Goal: Information Seeking & Learning: Learn about a topic

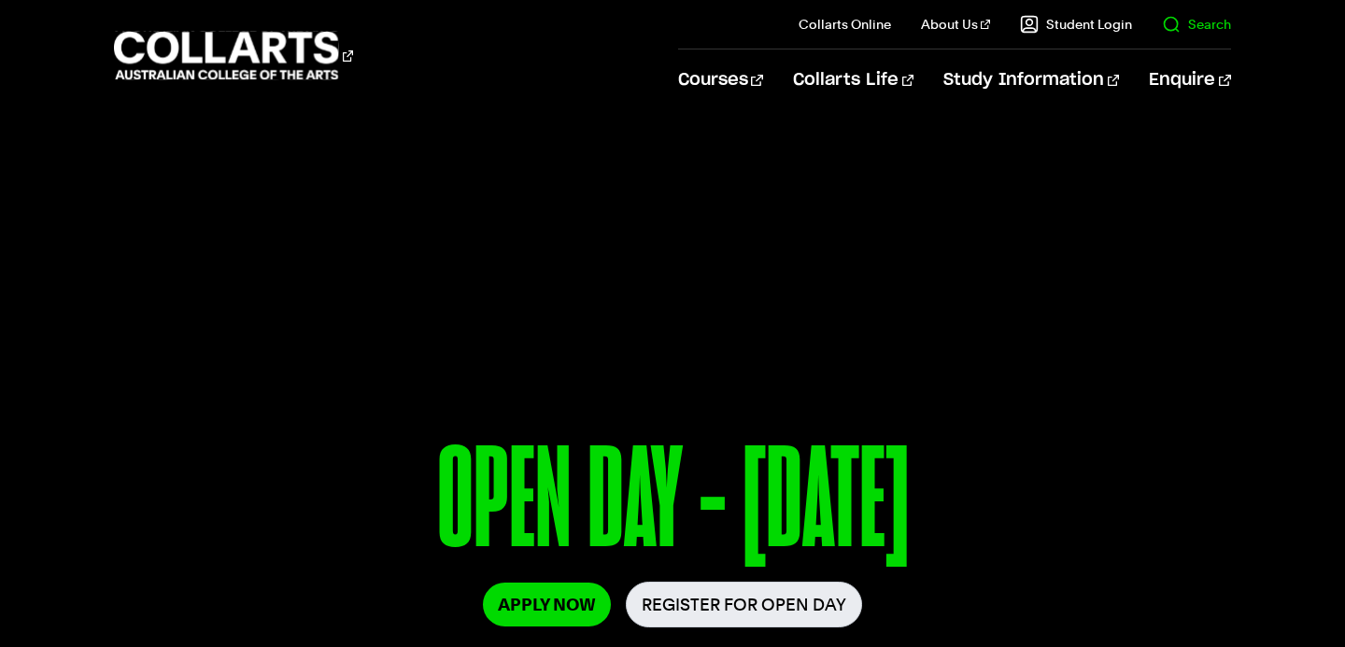
click at [1193, 40] on il "Search" at bounding box center [1181, 24] width 99 height 49
click at [1180, 28] on link "Search" at bounding box center [1196, 24] width 69 height 19
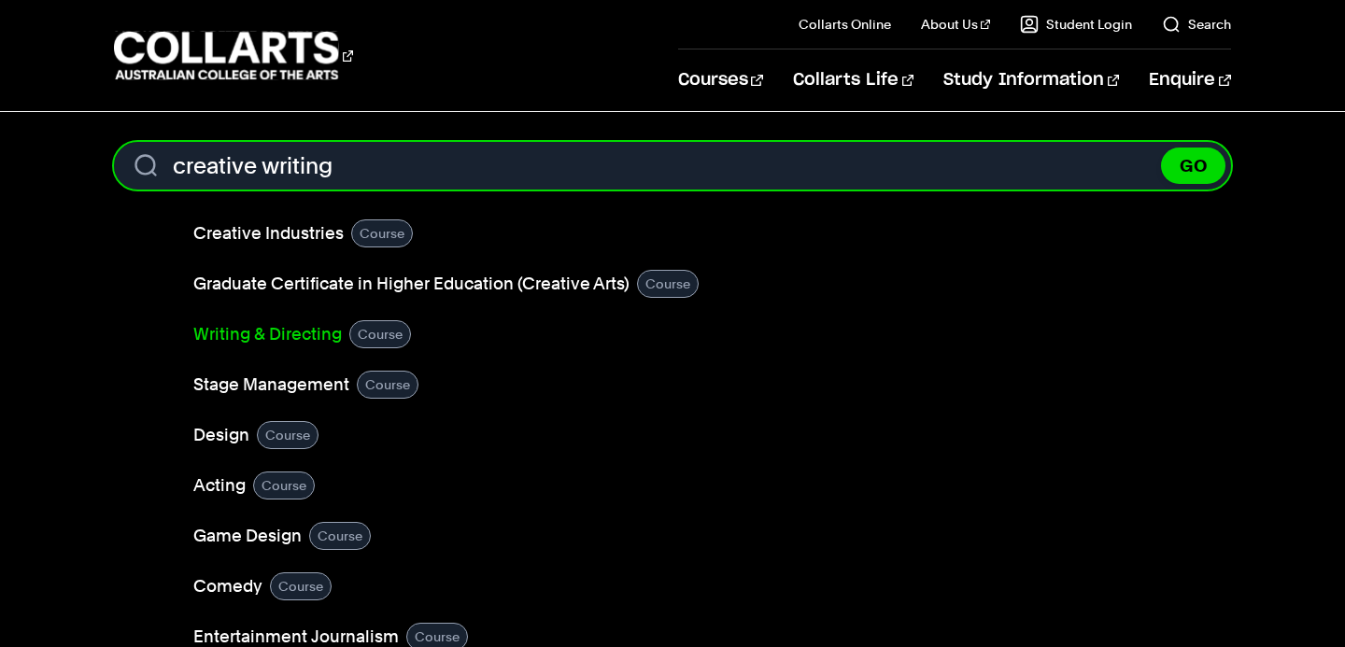
type input "creative writing"
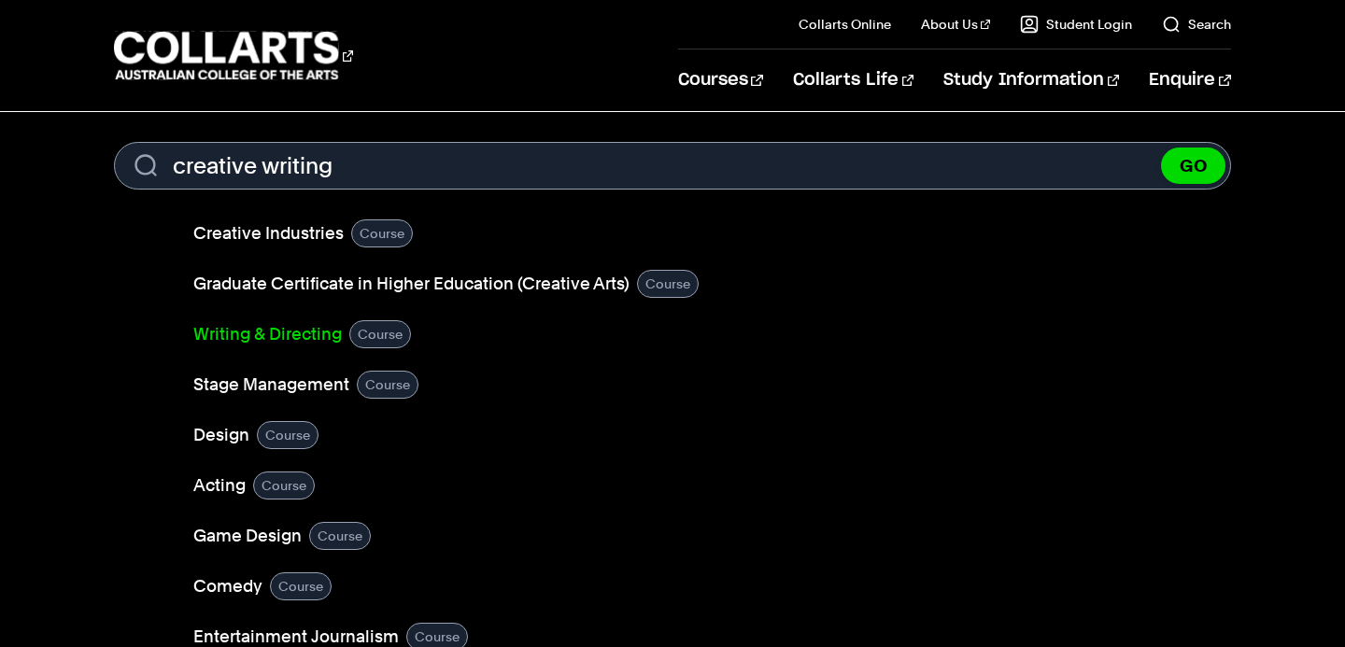
click at [329, 340] on link "Writing & Directing" at bounding box center [267, 334] width 149 height 26
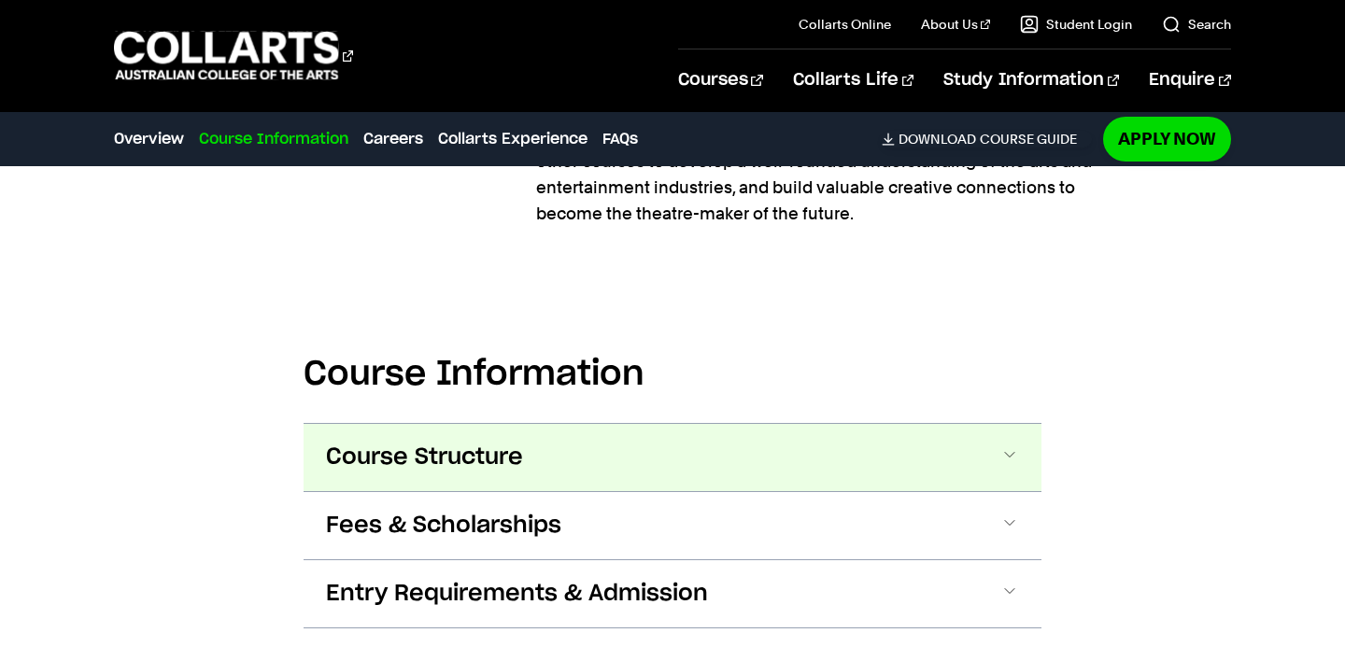
scroll to position [1821, 0]
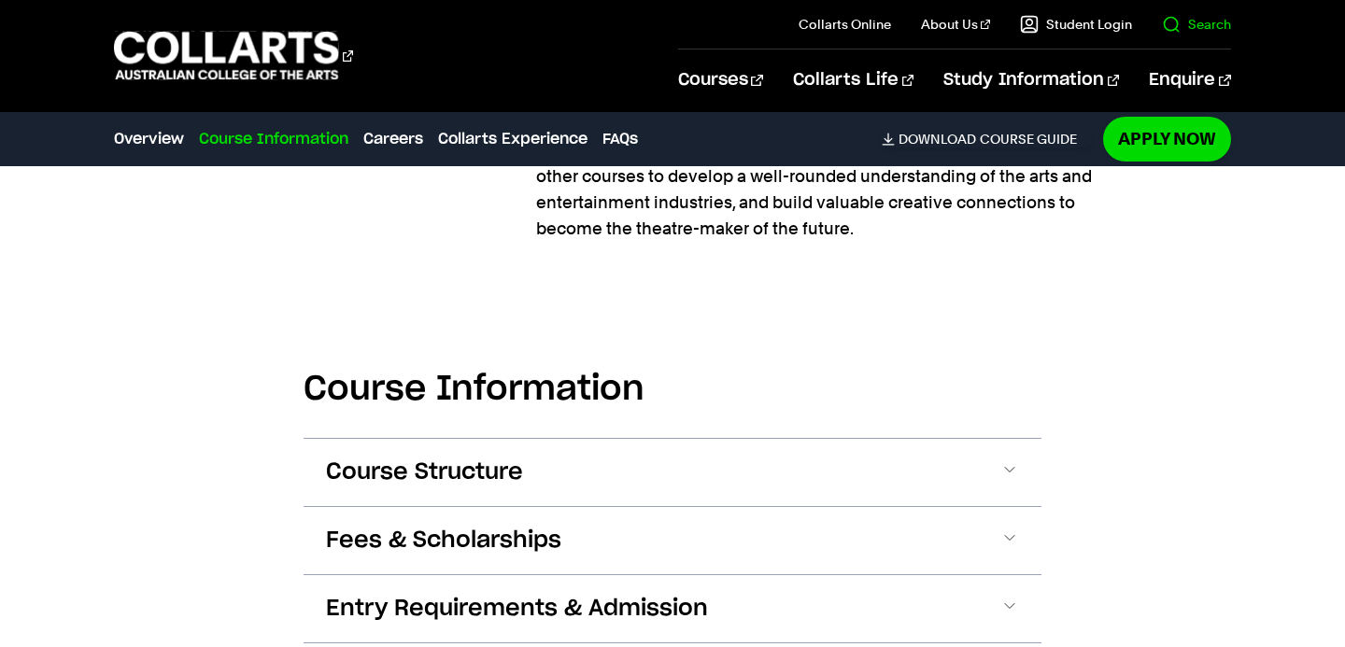
click at [1183, 21] on link "Search" at bounding box center [1196, 24] width 69 height 19
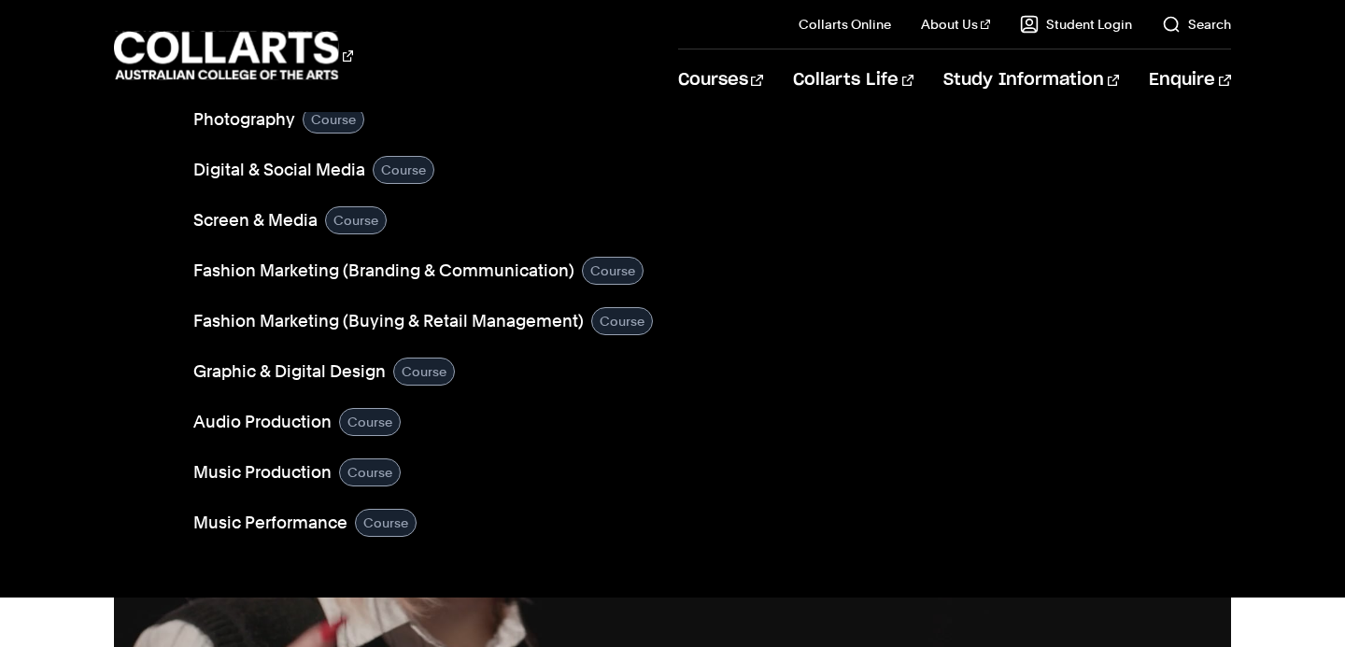
scroll to position [563, 0]
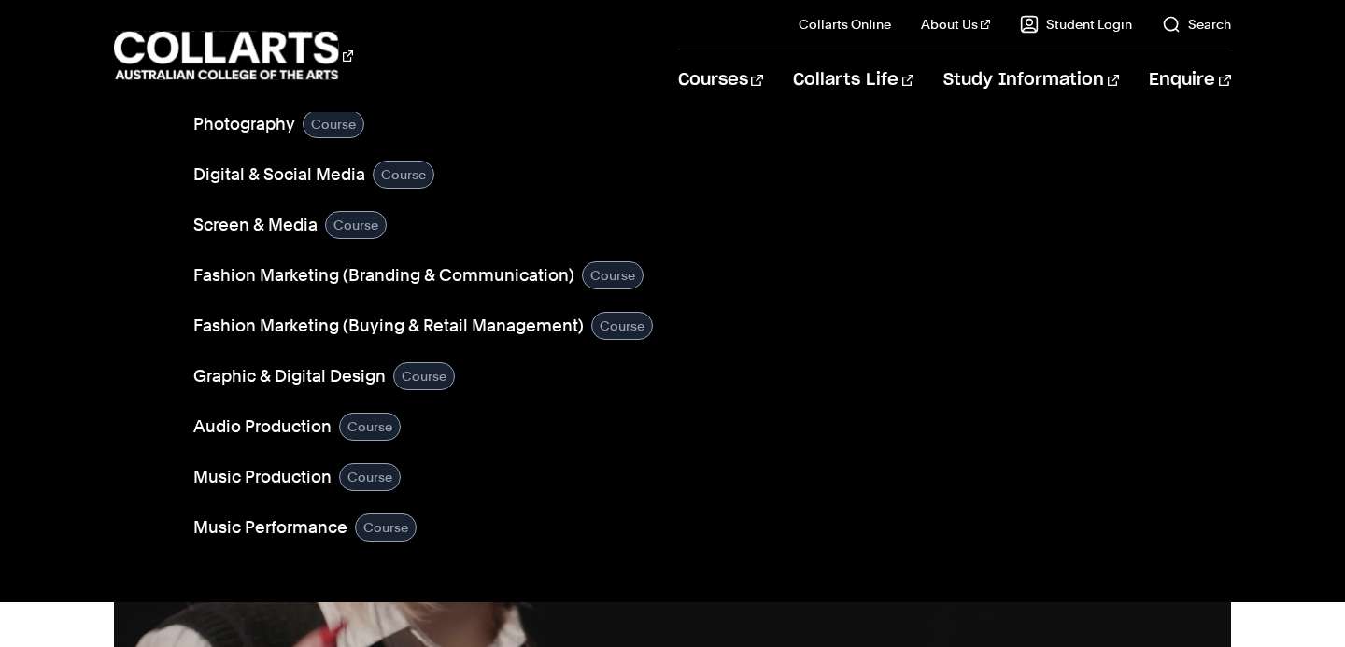
type input "creative writing"
